Goal: Navigation & Orientation: Understand site structure

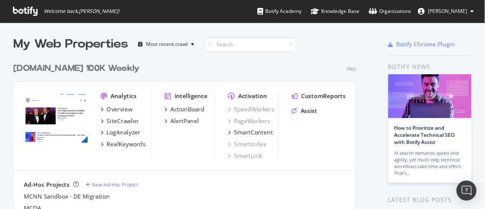
click at [23, 8] on icon at bounding box center [25, 11] width 25 height 9
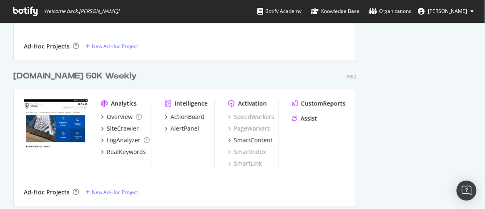
scroll to position [568, 0]
